Goal: Find specific page/section

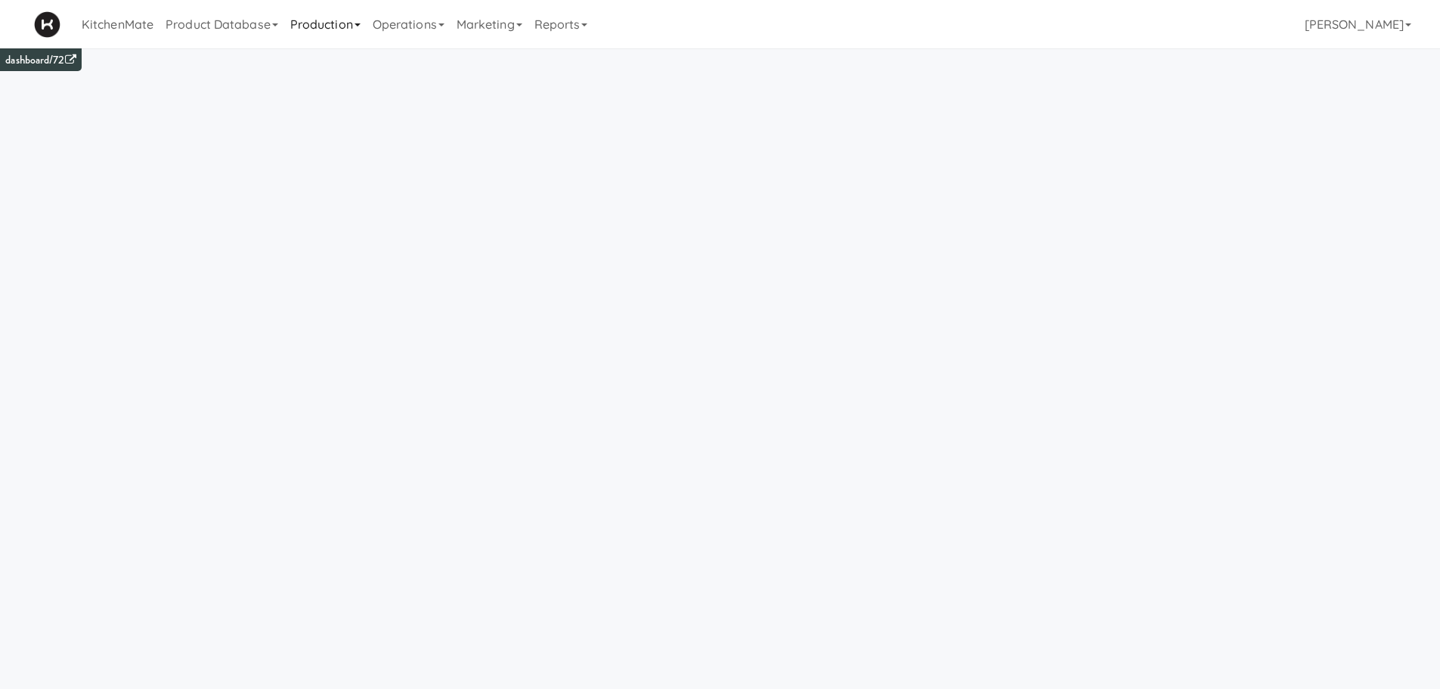
click at [321, 26] on link "Production" at bounding box center [325, 24] width 82 height 48
click at [389, 29] on link "Operations" at bounding box center [409, 24] width 84 height 48
click at [348, 32] on link "Production" at bounding box center [325, 24] width 82 height 48
click at [225, 21] on link "Product Database" at bounding box center [222, 24] width 125 height 48
click at [339, 26] on link "Production" at bounding box center [325, 24] width 82 height 48
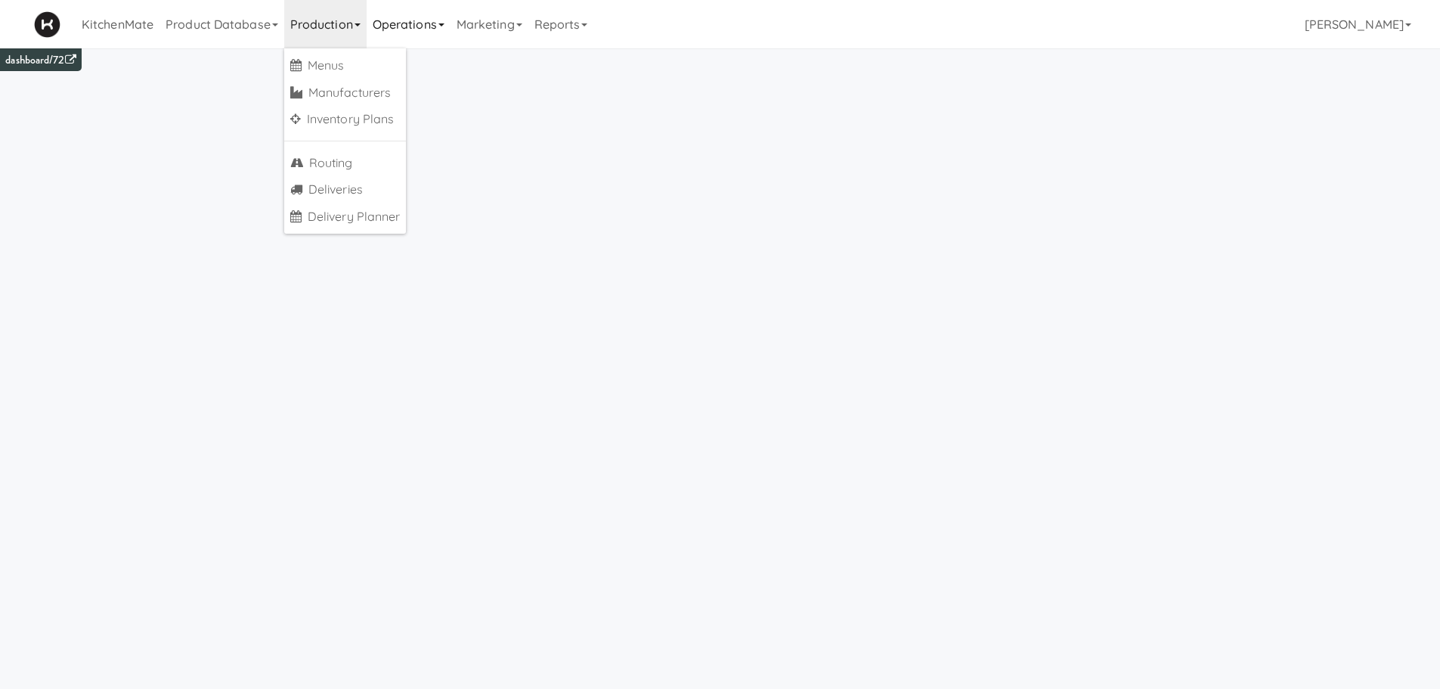
click at [432, 26] on link "Operations" at bounding box center [409, 24] width 84 height 48
click at [494, 23] on link "Marketing" at bounding box center [490, 24] width 78 height 48
click at [586, 22] on link "Reports" at bounding box center [562, 24] width 66 height 48
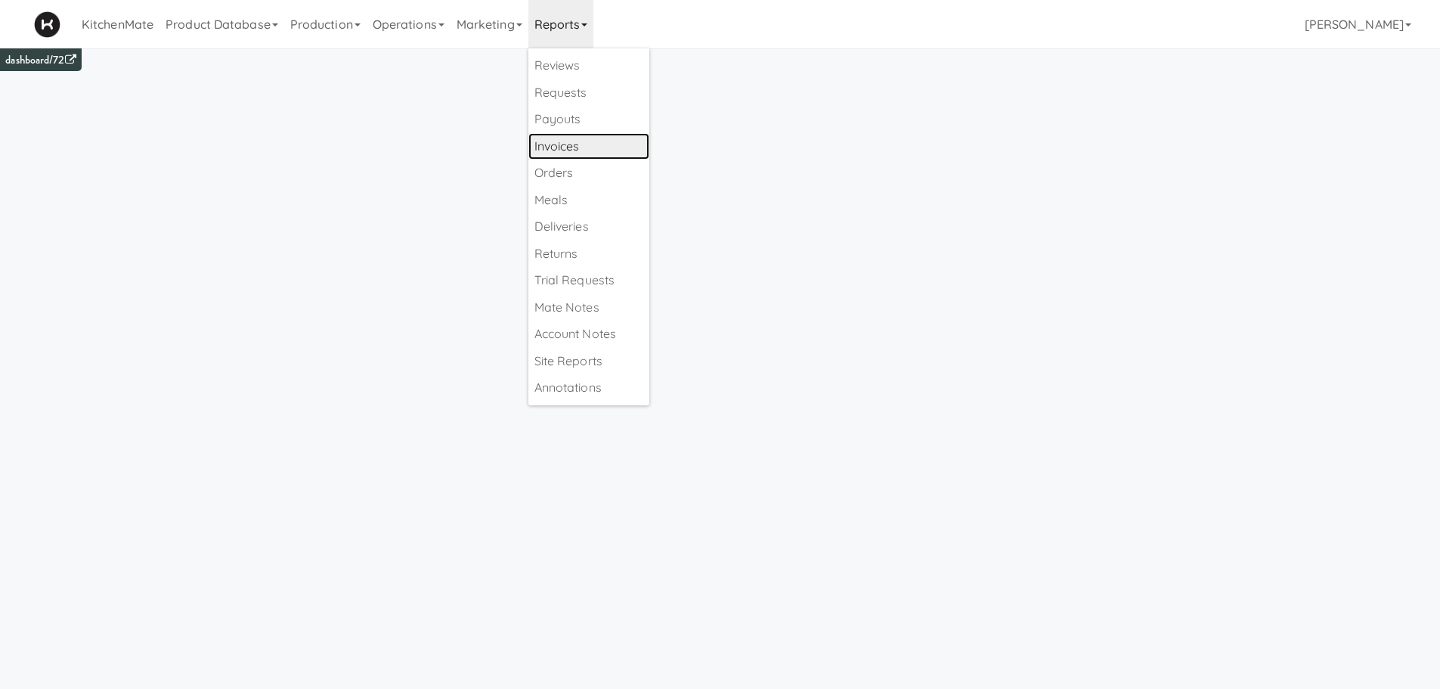
click at [556, 141] on link "Invoices" at bounding box center [589, 146] width 121 height 27
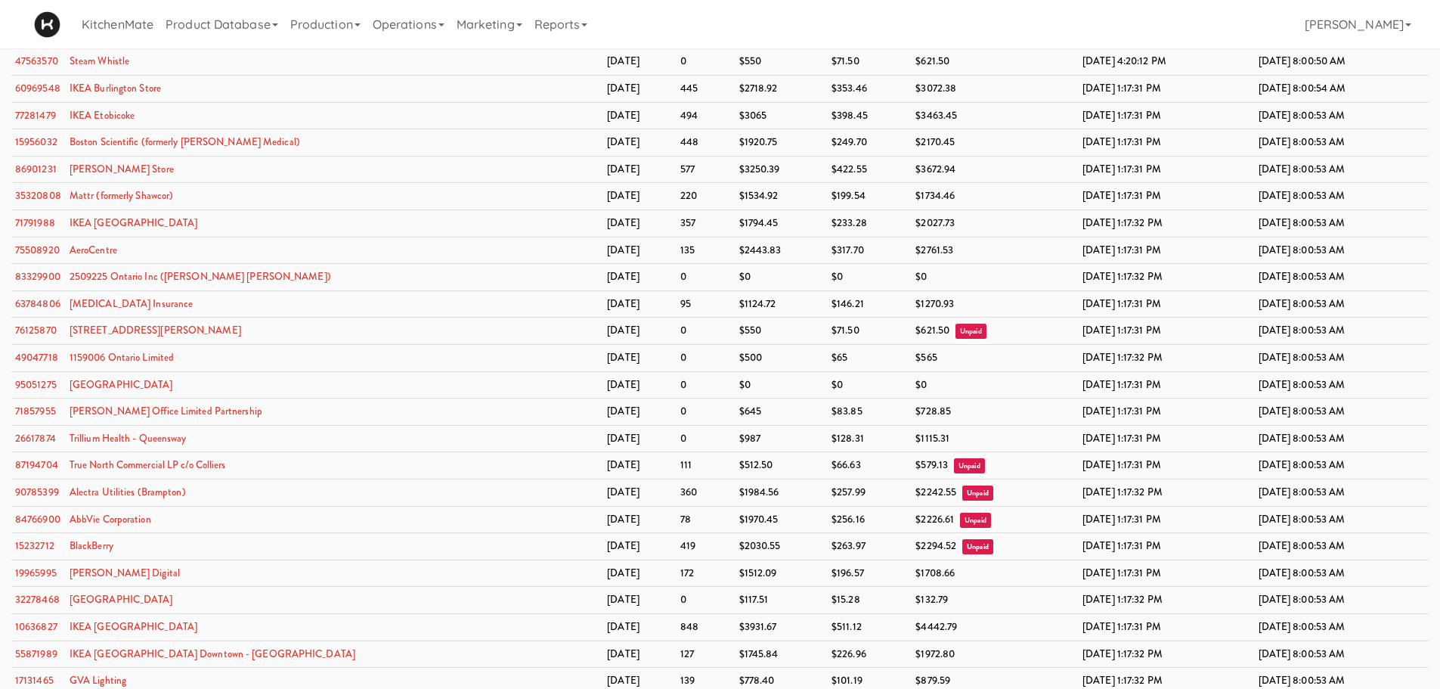
scroll to position [3004, 0]
